Goal: Check status: Check status

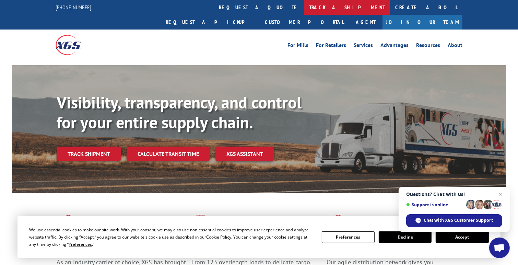
click at [304, 10] on link "track a shipment" at bounding box center [347, 7] width 86 height 15
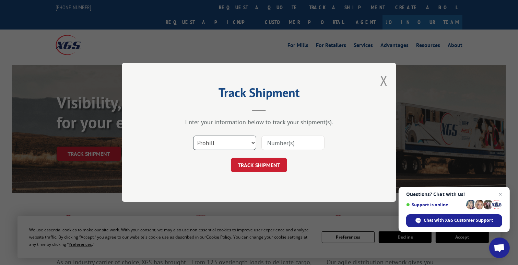
click at [220, 143] on select "Select category... Probill BOL PO" at bounding box center [224, 143] width 63 height 14
select select "po"
click at [193, 136] on select "Select category... Probill BOL PO" at bounding box center [224, 143] width 63 height 14
drag, startPoint x: 277, startPoint y: 141, endPoint x: 393, endPoint y: 137, distance: 115.7
click at [281, 142] on input at bounding box center [292, 143] width 63 height 14
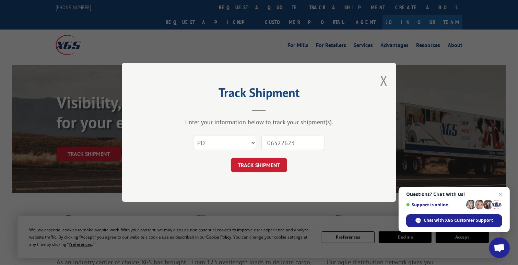
type input "06522623"
click at [231, 158] on button "TRACK SHIPMENT" at bounding box center [259, 165] width 56 height 14
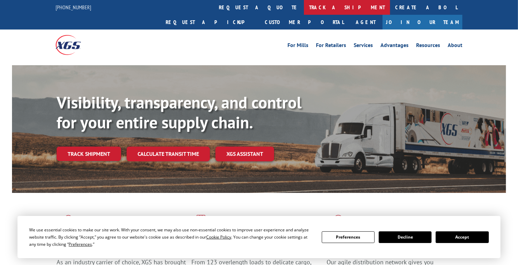
click at [304, 7] on link "track a shipment" at bounding box center [347, 7] width 86 height 15
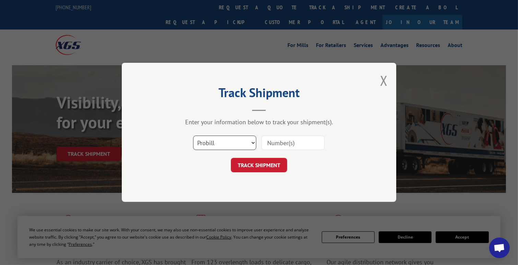
click at [221, 148] on select "Select category... Probill BOL PO" at bounding box center [224, 143] width 63 height 14
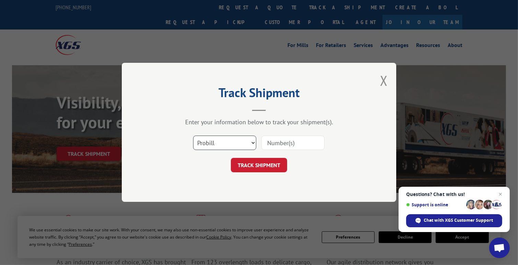
select select "po"
click at [193, 136] on select "Select category... Probill BOL PO" at bounding box center [224, 143] width 63 height 14
drag, startPoint x: 277, startPoint y: 142, endPoint x: 284, endPoint y: 140, distance: 7.3
click at [281, 141] on input at bounding box center [292, 143] width 63 height 14
type input "06522577"
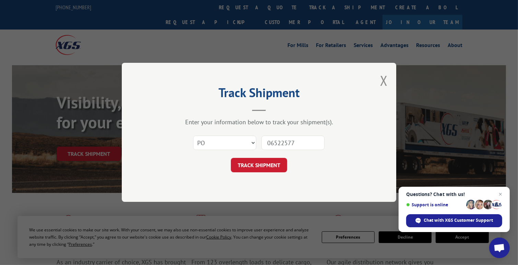
click button "TRACK SHIPMENT" at bounding box center [259, 165] width 56 height 14
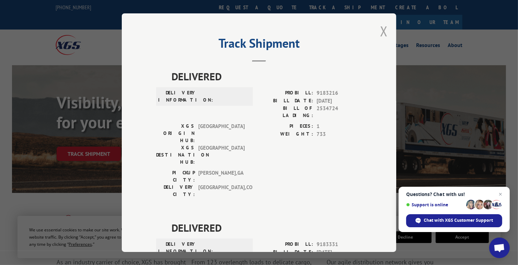
click at [381, 30] on button "Close modal" at bounding box center [384, 31] width 8 height 18
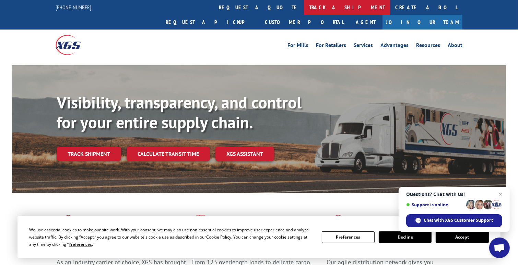
click at [304, 6] on link "track a shipment" at bounding box center [347, 7] width 86 height 15
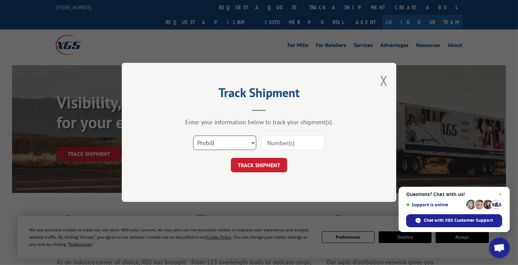
click at [217, 140] on select "Select category... Probill BOL PO" at bounding box center [224, 143] width 63 height 14
select select "po"
click at [193, 136] on select "Select category... Probill BOL PO" at bounding box center [224, 143] width 63 height 14
drag, startPoint x: 277, startPoint y: 146, endPoint x: 313, endPoint y: 139, distance: 36.0
click at [301, 143] on input at bounding box center [292, 143] width 63 height 14
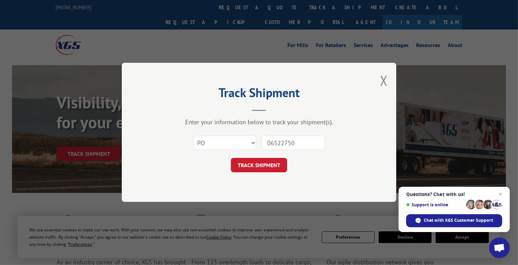
type input "06522750"
click at [231, 158] on button "TRACK SHIPMENT" at bounding box center [259, 165] width 56 height 14
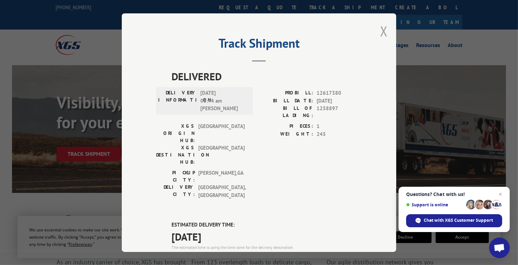
click at [380, 31] on button "Close modal" at bounding box center [384, 31] width 8 height 18
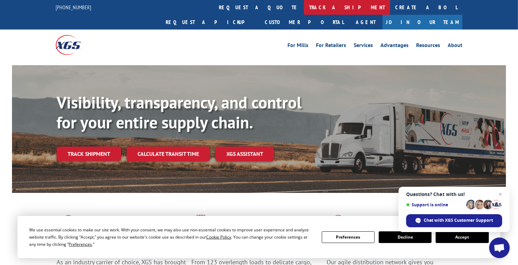
click at [304, 6] on link "track a shipment" at bounding box center [347, 7] width 86 height 15
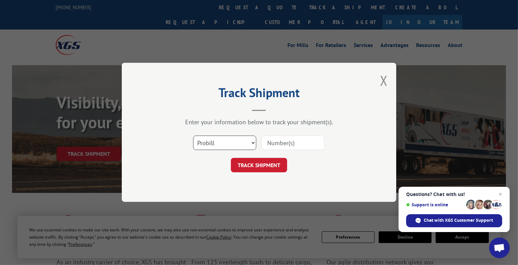
click at [218, 144] on select "Select category... Probill BOL PO" at bounding box center [224, 143] width 63 height 14
select select "po"
click at [193, 136] on select "Select category... Probill BOL PO" at bounding box center [224, 143] width 63 height 14
click at [290, 145] on input at bounding box center [292, 143] width 63 height 14
type input "06522682"
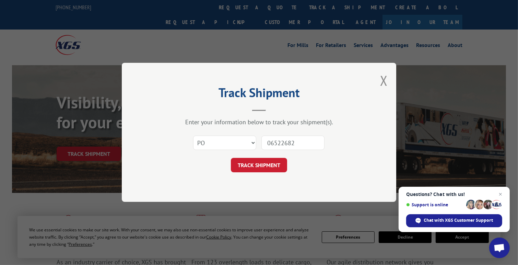
click at [231, 158] on button "TRACK SHIPMENT" at bounding box center [259, 165] width 56 height 14
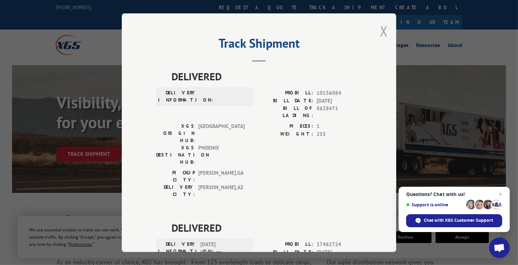
click at [382, 29] on button "Close modal" at bounding box center [384, 31] width 8 height 18
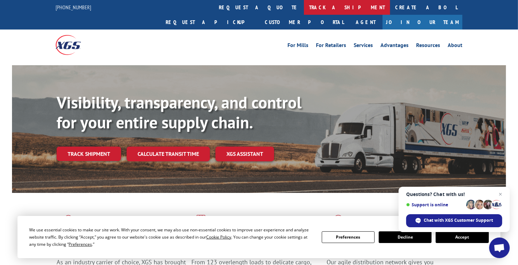
click at [304, 6] on link "track a shipment" at bounding box center [347, 7] width 86 height 15
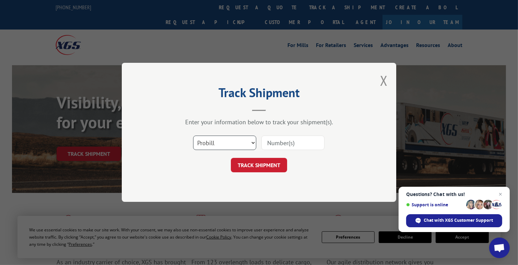
click at [226, 147] on select "Select category... Probill BOL PO" at bounding box center [224, 143] width 63 height 14
select select "po"
click at [193, 136] on select "Select category... Probill BOL PO" at bounding box center [224, 143] width 63 height 14
drag, startPoint x: 284, startPoint y: 146, endPoint x: 420, endPoint y: 139, distance: 135.4
click at [319, 144] on input at bounding box center [292, 143] width 63 height 14
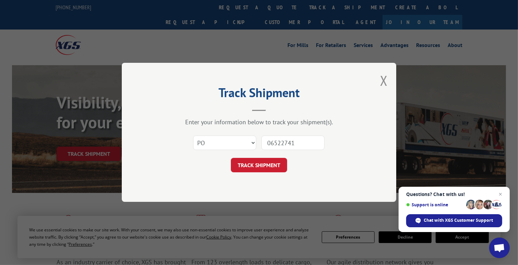
type input "06522741"
click at [231, 158] on button "TRACK SHIPMENT" at bounding box center [259, 165] width 56 height 14
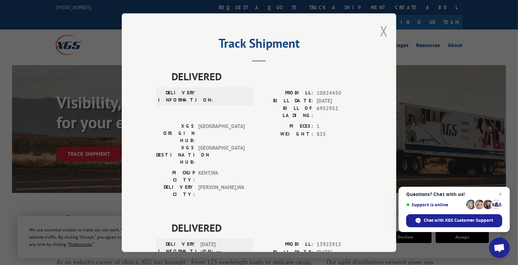
click at [382, 31] on button "Close modal" at bounding box center [384, 31] width 8 height 18
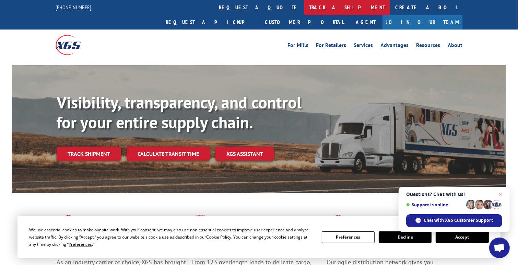
click at [304, 10] on link "track a shipment" at bounding box center [347, 7] width 86 height 15
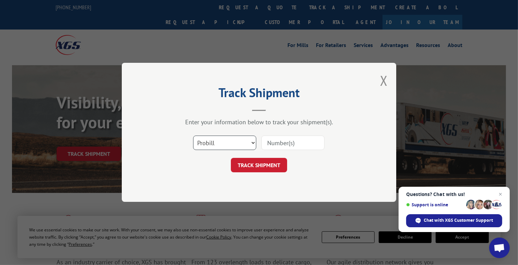
click at [236, 142] on select "Select category... Probill BOL PO" at bounding box center [224, 143] width 63 height 14
select select "po"
click at [193, 136] on select "Select category... Probill BOL PO" at bounding box center [224, 143] width 63 height 14
drag, startPoint x: 276, startPoint y: 144, endPoint x: 294, endPoint y: 144, distance: 17.5
click at [289, 144] on input at bounding box center [292, 143] width 63 height 14
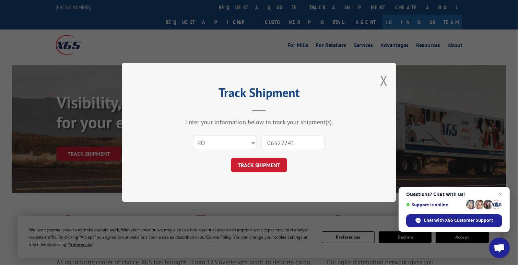
type input "06522741"
click at [231, 158] on button "TRACK SHIPMENT" at bounding box center [259, 165] width 56 height 14
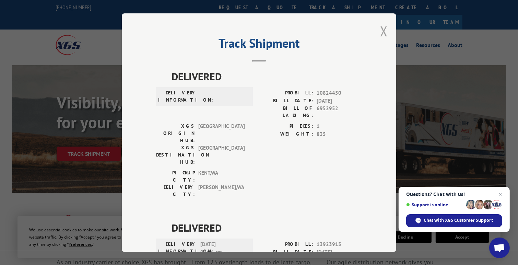
click at [382, 28] on button "Close modal" at bounding box center [384, 31] width 8 height 18
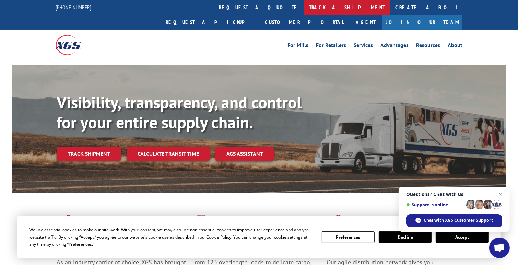
click at [304, 5] on link "track a shipment" at bounding box center [347, 7] width 86 height 15
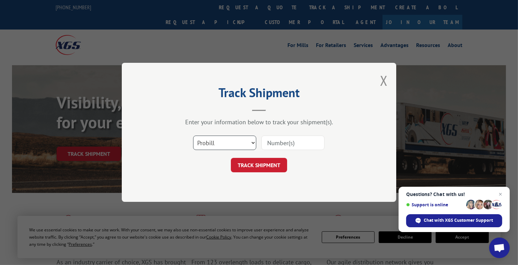
click at [234, 146] on select "Select category... Probill BOL PO" at bounding box center [224, 143] width 63 height 14
select select "po"
click at [193, 136] on select "Select category... Probill BOL PO" at bounding box center [224, 143] width 63 height 14
click at [282, 143] on input at bounding box center [292, 143] width 63 height 14
type input "06522714"
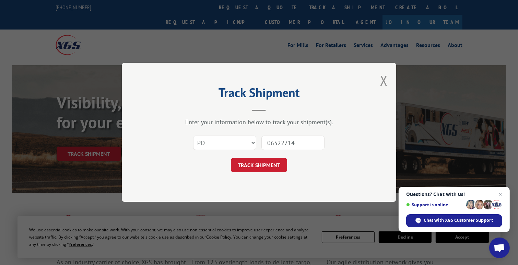
click at [231, 158] on button "TRACK SHIPMENT" at bounding box center [259, 165] width 56 height 14
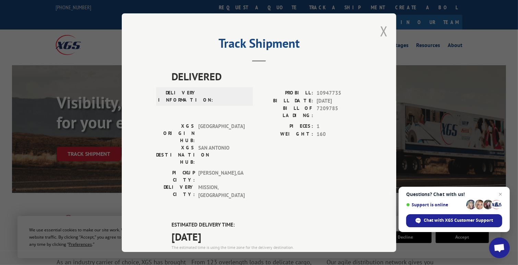
click at [382, 30] on button "Close modal" at bounding box center [384, 31] width 8 height 18
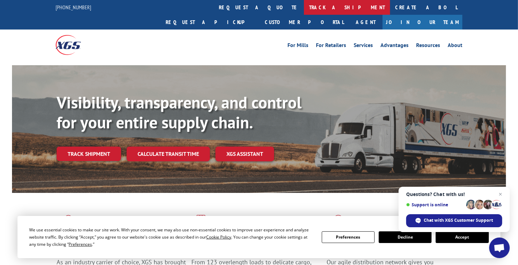
drag, startPoint x: 241, startPoint y: 9, endPoint x: 233, endPoint y: 55, distance: 46.7
click at [304, 10] on link "track a shipment" at bounding box center [347, 7] width 86 height 15
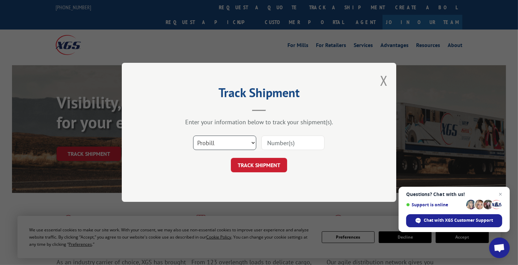
click at [209, 139] on select "Select category... Probill BOL PO" at bounding box center [224, 143] width 63 height 14
select select "po"
click at [193, 136] on select "Select category... Probill BOL PO" at bounding box center [224, 143] width 63 height 14
drag, startPoint x: 283, startPoint y: 148, endPoint x: 292, endPoint y: 140, distance: 10.9
click at [289, 144] on input at bounding box center [292, 143] width 63 height 14
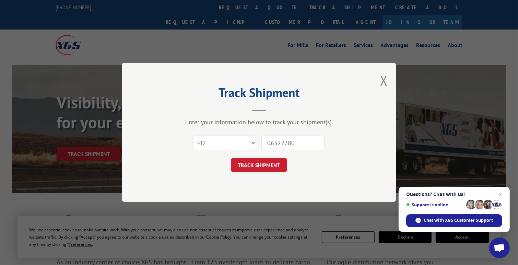
type input "06522780"
click at [231, 158] on button "TRACK SHIPMENT" at bounding box center [259, 165] width 56 height 14
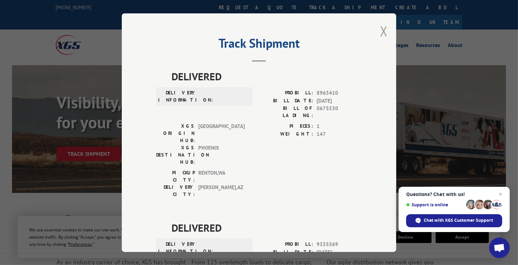
click at [381, 30] on button "Close modal" at bounding box center [384, 31] width 8 height 18
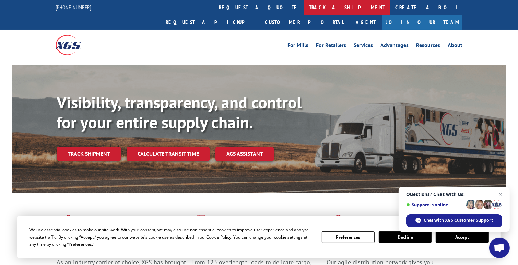
click at [304, 8] on link "track a shipment" at bounding box center [347, 7] width 86 height 15
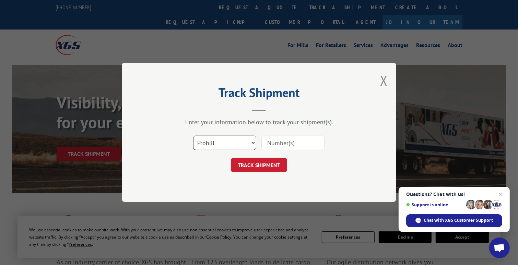
click at [211, 142] on select "Select category... Probill BOL PO" at bounding box center [224, 143] width 63 height 14
select select "bol"
click at [193, 136] on select "Select category... Probill BOL PO" at bounding box center [224, 143] width 63 height 14
drag, startPoint x: 276, startPoint y: 142, endPoint x: 337, endPoint y: 148, distance: 61.1
click at [283, 142] on input at bounding box center [292, 143] width 63 height 14
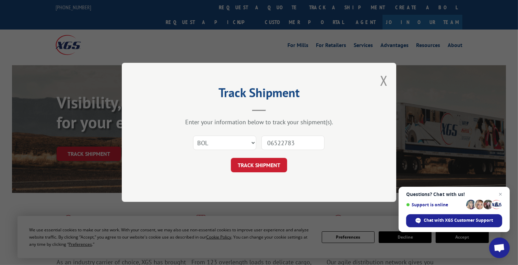
type input "06522783"
click at [231, 158] on button "TRACK SHIPMENT" at bounding box center [259, 165] width 56 height 14
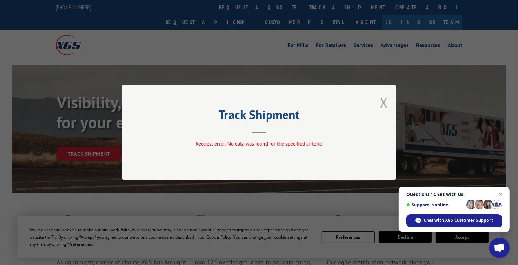
click at [384, 101] on button "Close modal" at bounding box center [384, 102] width 8 height 18
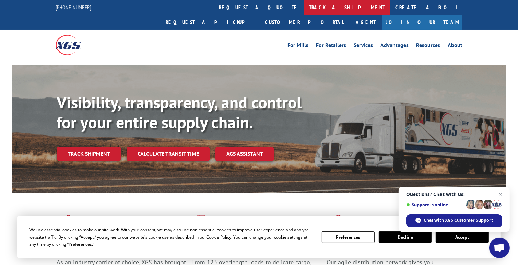
click at [304, 8] on link "track a shipment" at bounding box center [347, 7] width 86 height 15
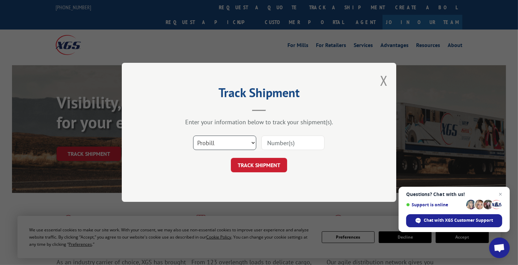
click at [215, 145] on select "Select category... Probill BOL PO" at bounding box center [224, 143] width 63 height 14
select select "po"
click at [193, 136] on select "Select category... Probill BOL PO" at bounding box center [224, 143] width 63 height 14
click at [282, 144] on input at bounding box center [292, 143] width 63 height 14
type input "06522783"
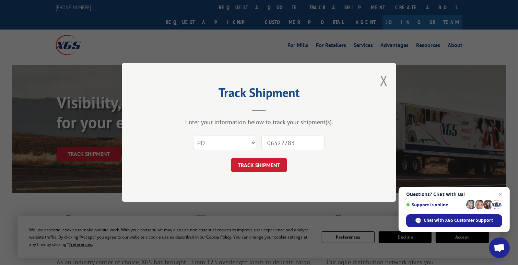
click button "TRACK SHIPMENT" at bounding box center [259, 165] width 56 height 14
